Goal: Information Seeking & Learning: Learn about a topic

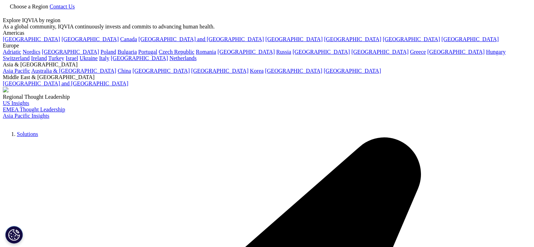
click at [61, 42] on link "[GEOGRAPHIC_DATA]" at bounding box center [89, 39] width 57 height 6
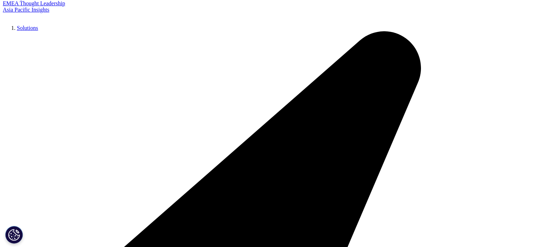
scroll to position [140, 0]
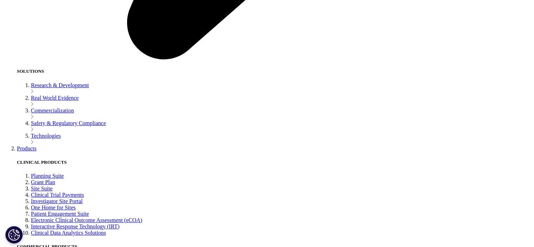
scroll to position [1614, 0]
